Goal: Transaction & Acquisition: Obtain resource

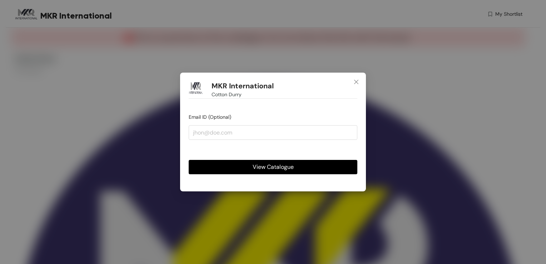
click at [280, 166] on span "View Catalogue" at bounding box center [273, 166] width 41 height 9
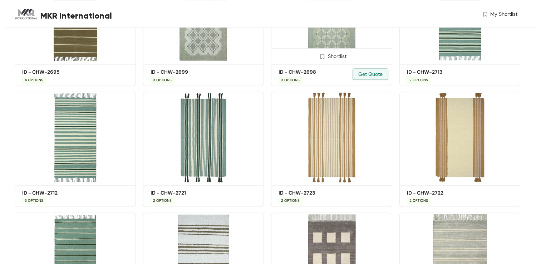
scroll to position [1112, 0]
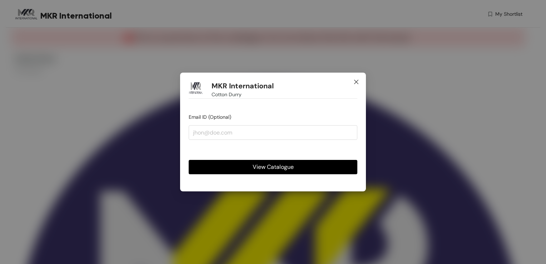
click at [356, 81] on icon "close" at bounding box center [356, 82] width 6 height 6
